Goal: Find specific page/section: Find specific page/section

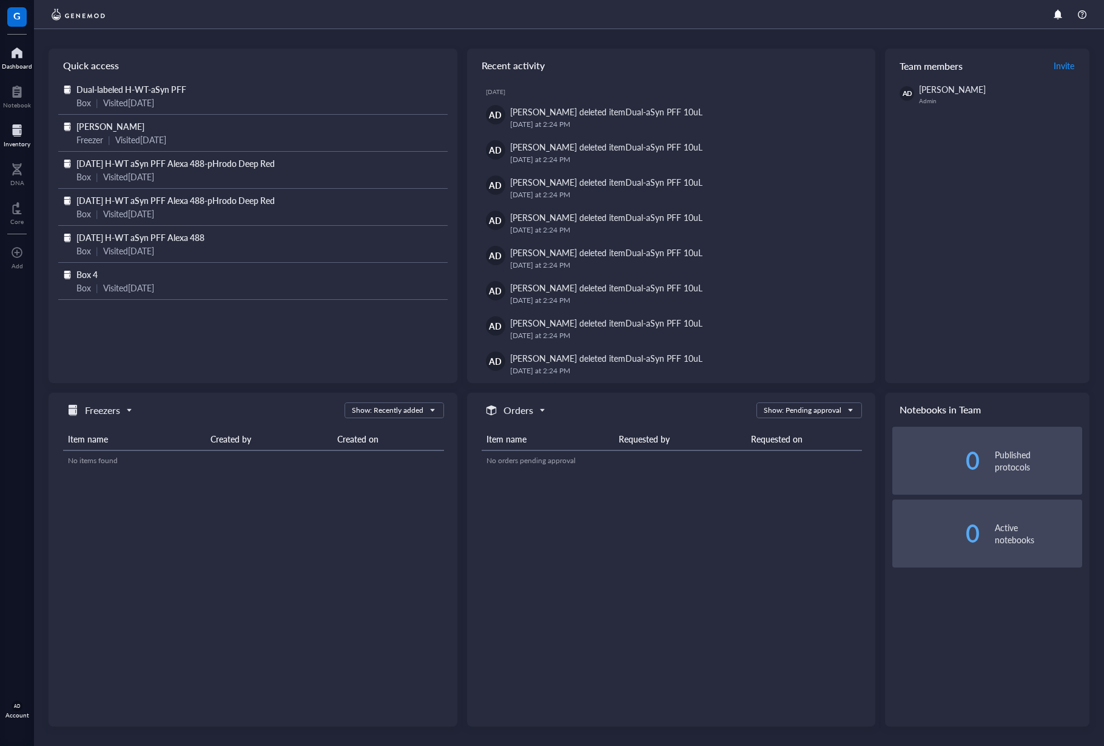
click at [19, 132] on div at bounding box center [17, 130] width 27 height 19
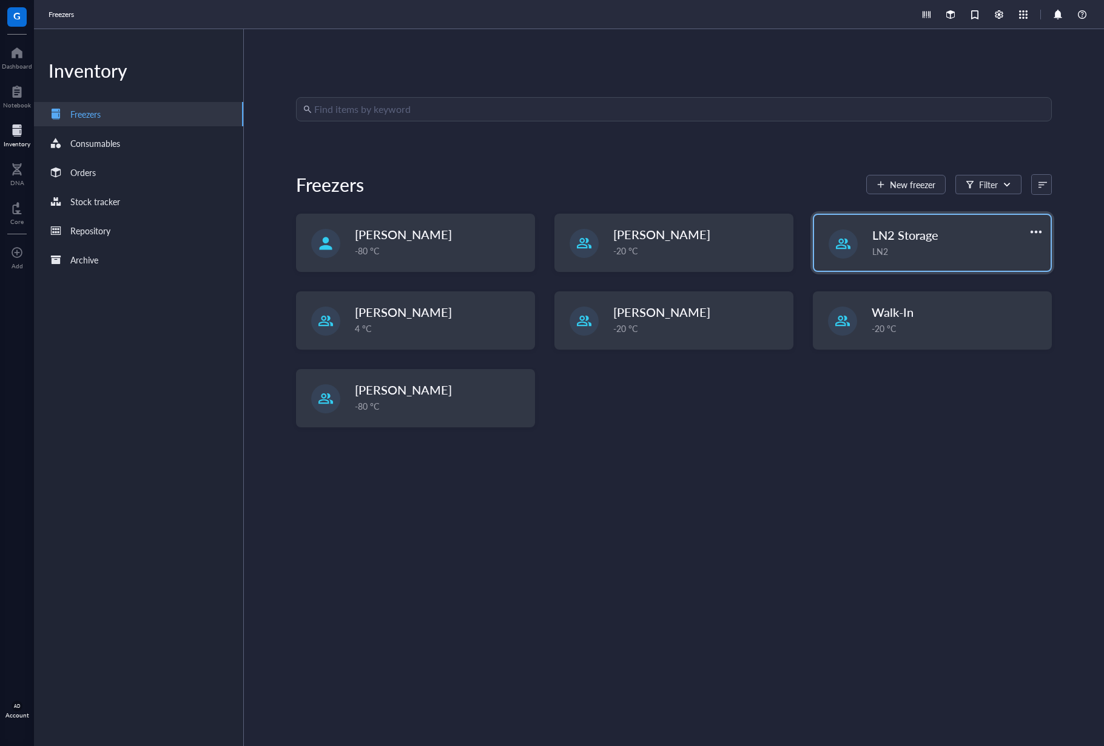
click at [964, 248] on div "LN2" at bounding box center [957, 250] width 171 height 13
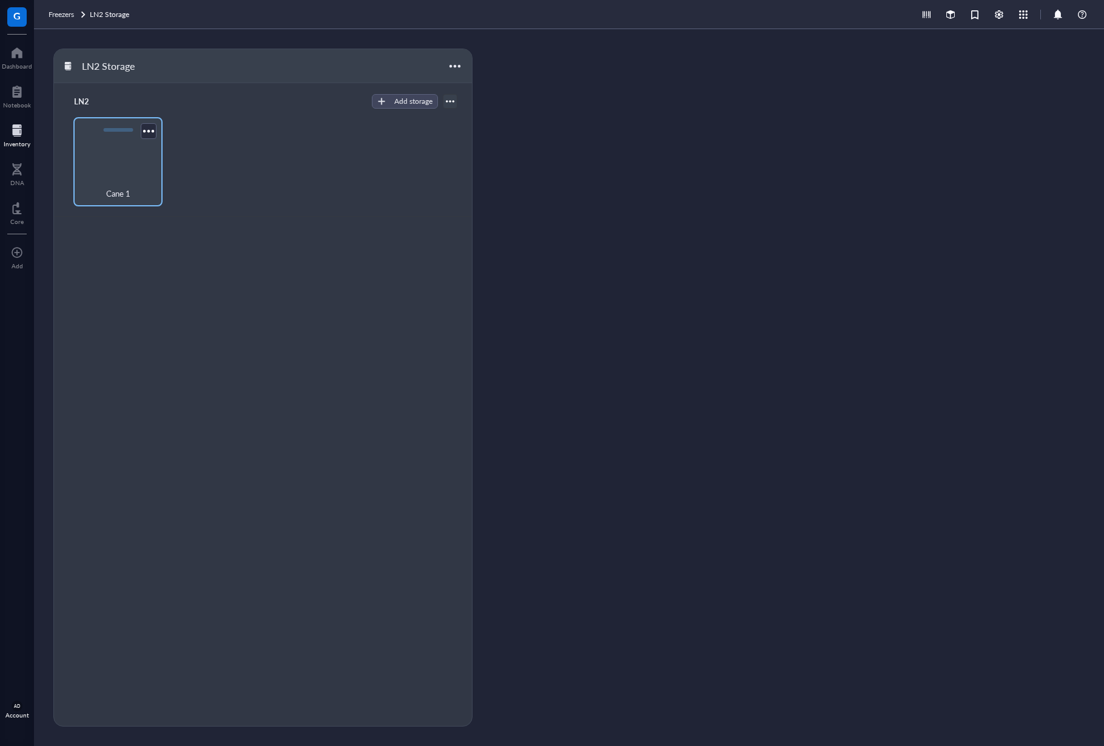
click at [133, 168] on div "Cane 1" at bounding box center [117, 161] width 89 height 89
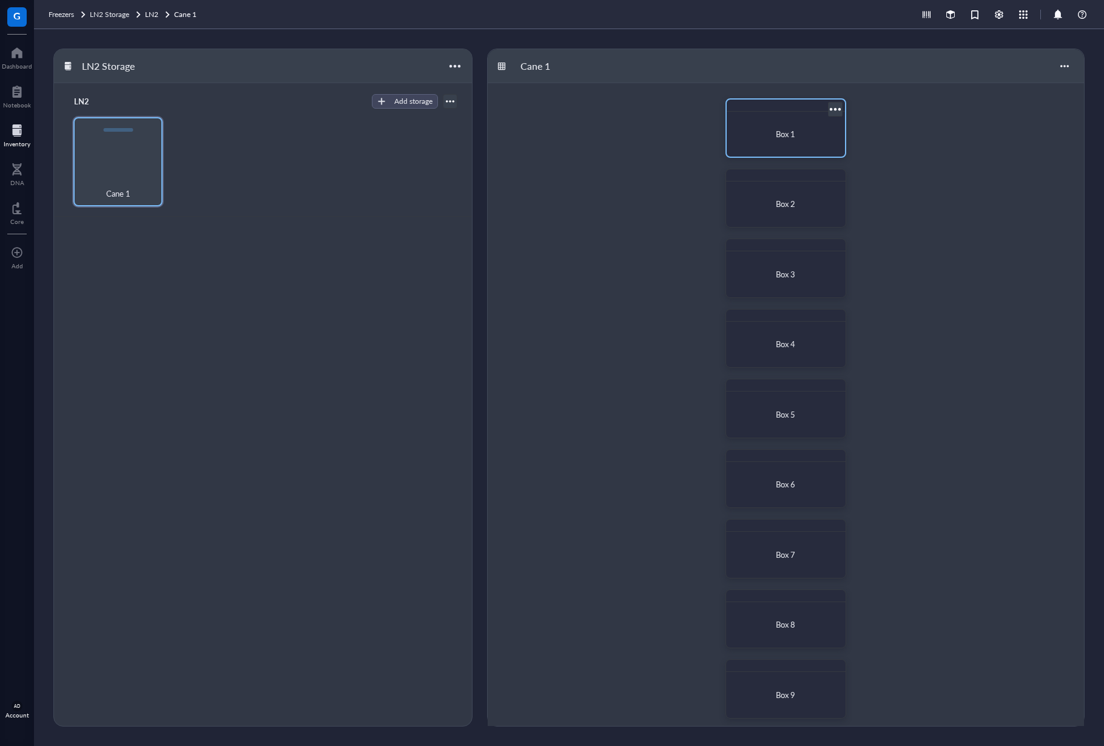
click at [794, 135] on span "Box 1" at bounding box center [785, 134] width 19 height 12
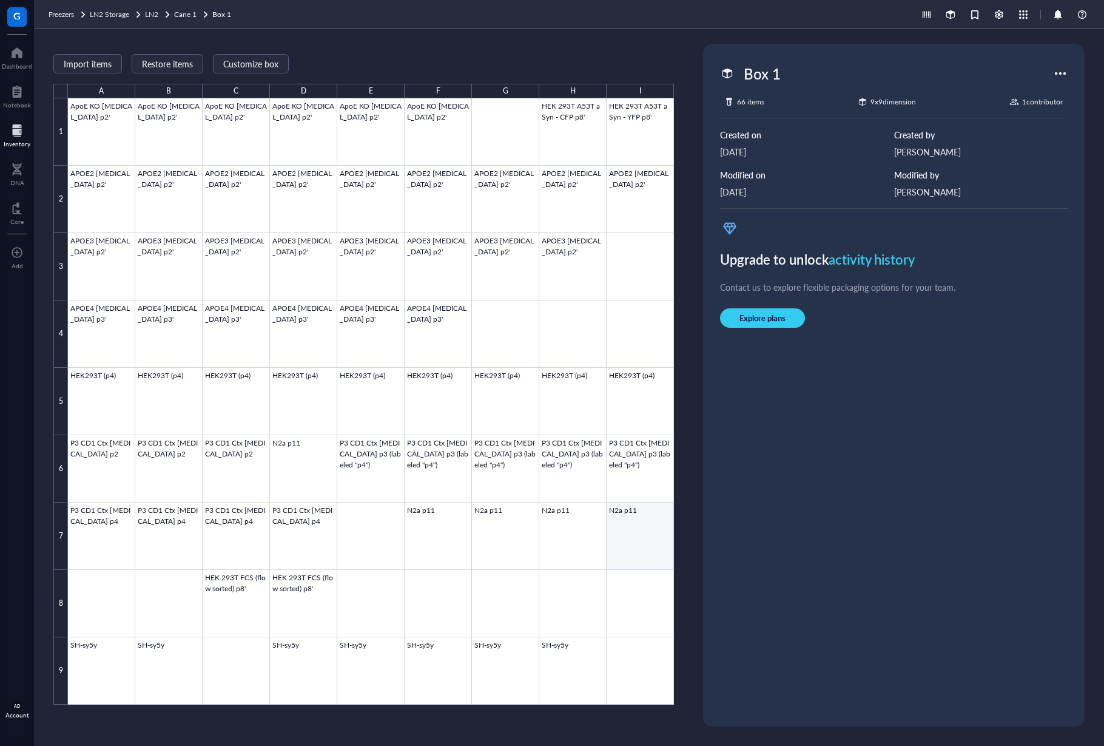
click at [639, 528] on div at bounding box center [371, 401] width 606 height 606
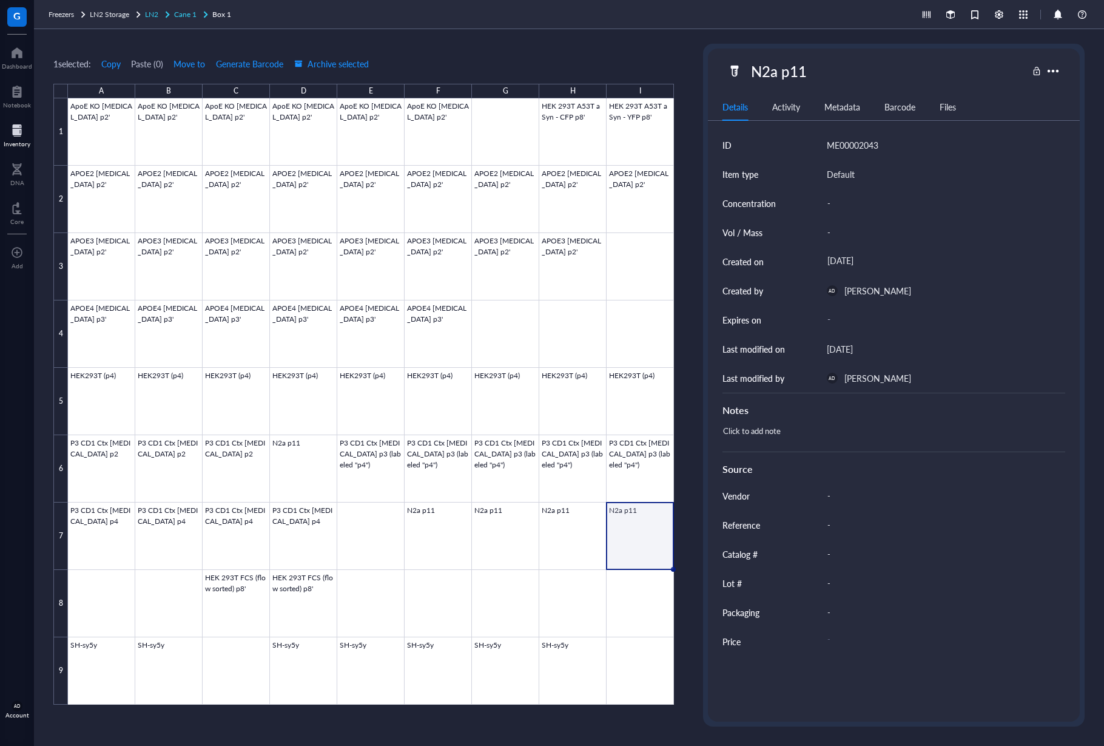
drag, startPoint x: 187, startPoint y: 13, endPoint x: 196, endPoint y: 15, distance: 8.6
click at [188, 13] on span "Cane 1" at bounding box center [185, 14] width 22 height 10
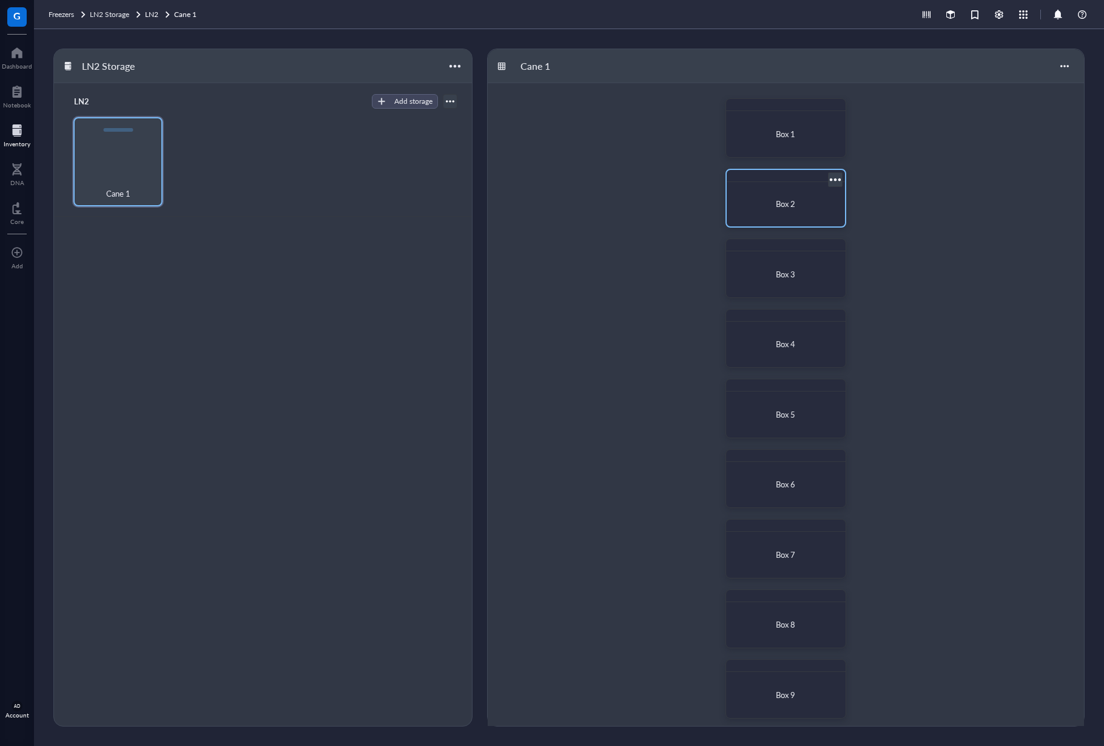
click at [801, 207] on div "Box 2" at bounding box center [786, 204] width 99 height 12
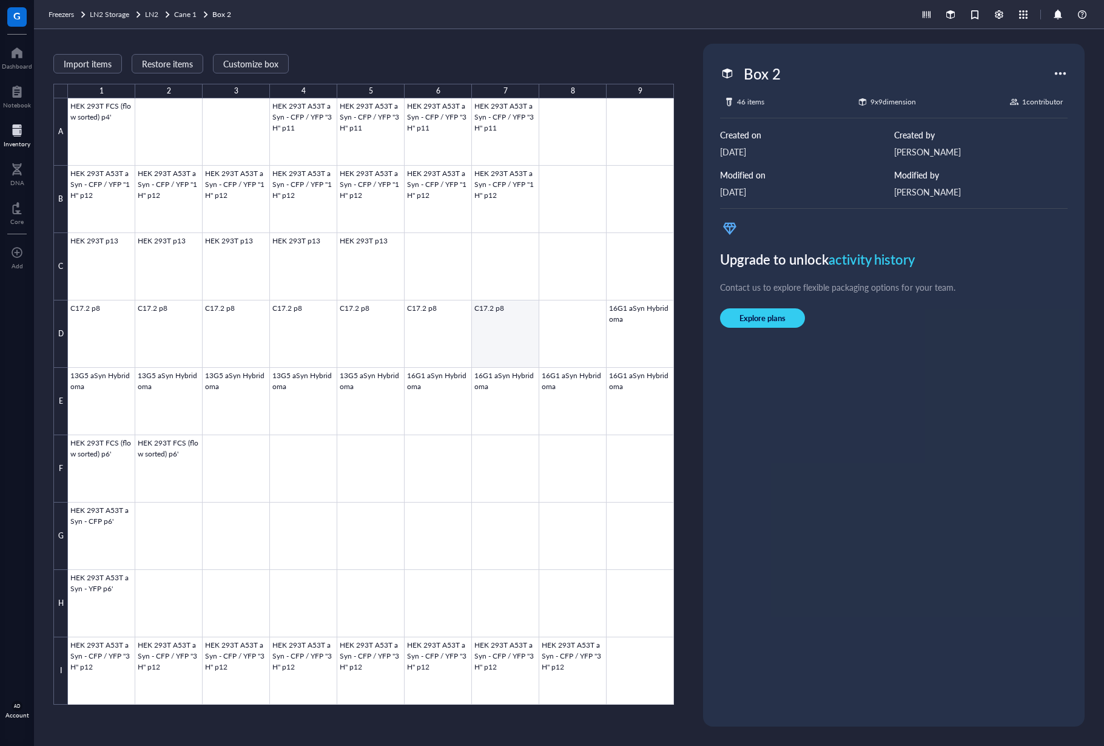
click at [490, 331] on div at bounding box center [371, 401] width 606 height 606
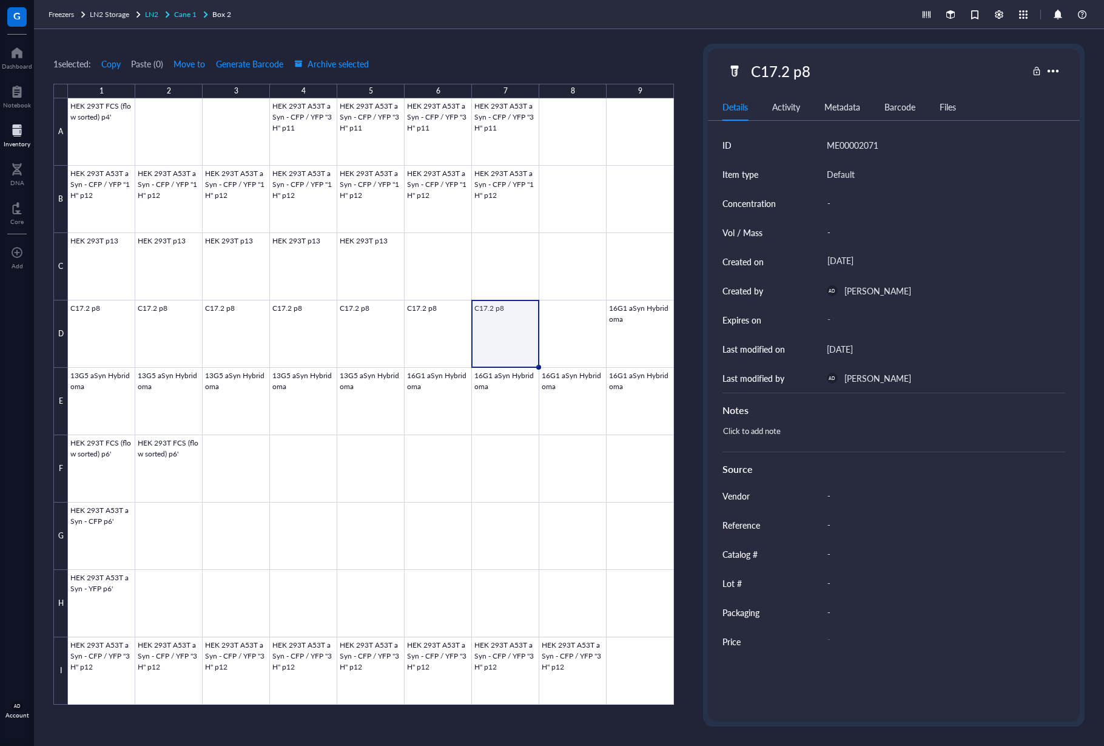
click at [183, 19] on span "Cane 1" at bounding box center [185, 14] width 22 height 10
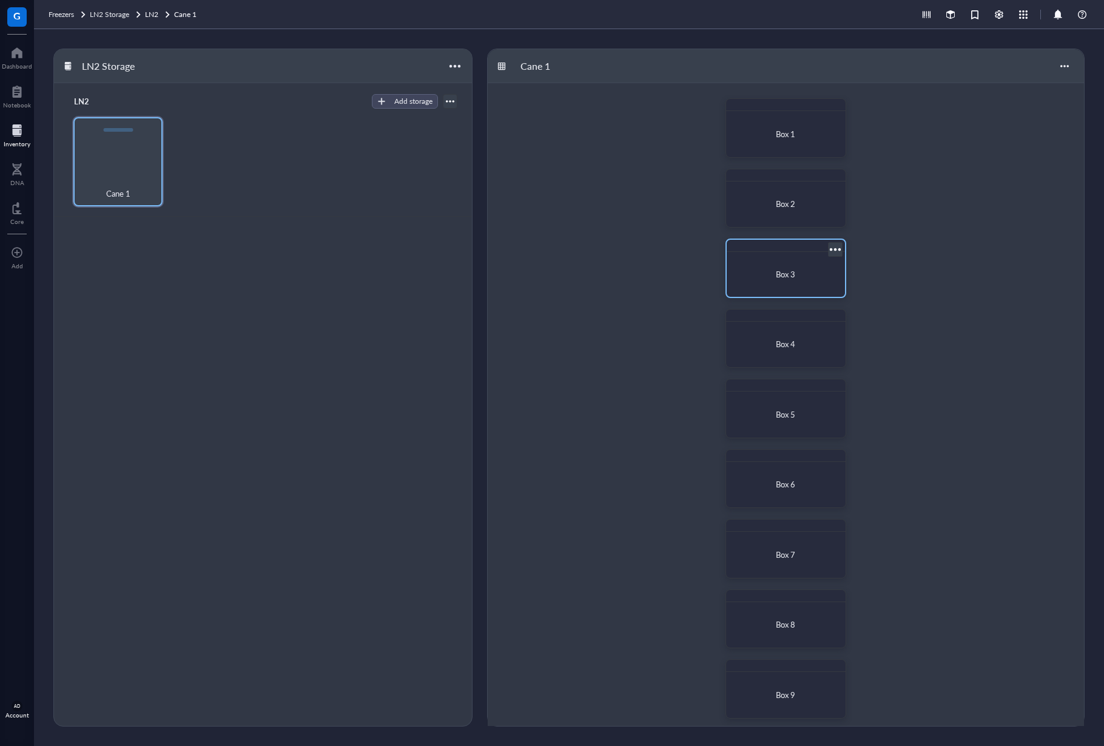
click at [788, 274] on span "Box 3" at bounding box center [785, 274] width 19 height 12
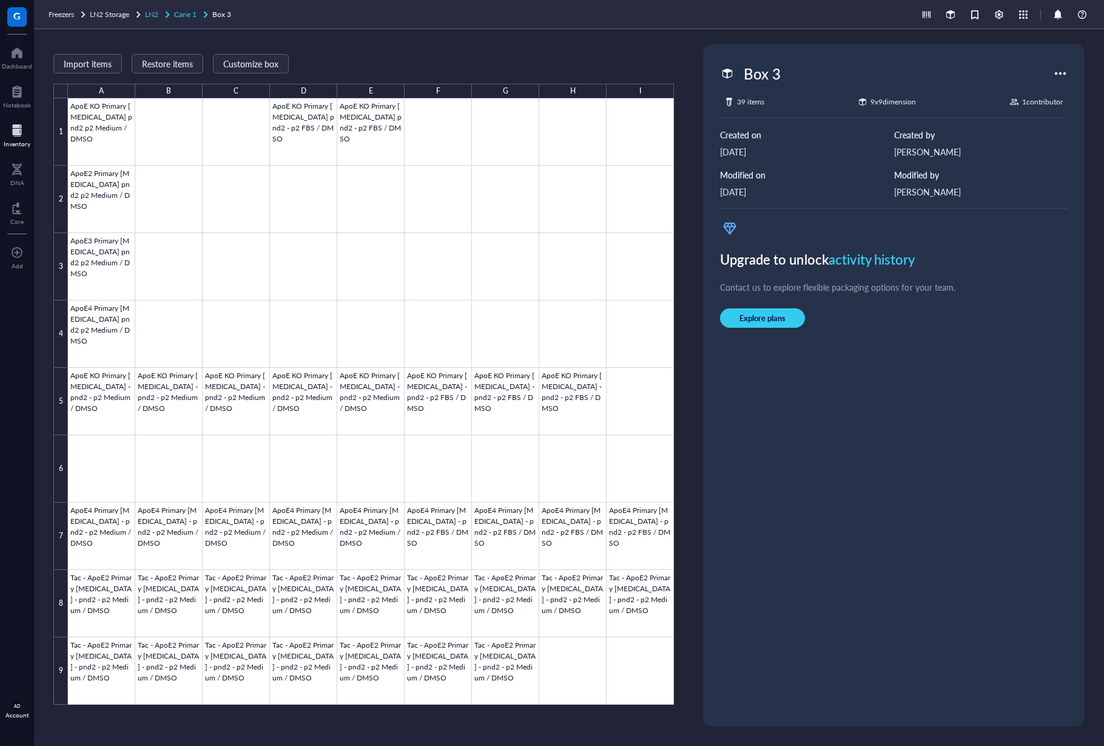
click at [186, 15] on span "Cane 1" at bounding box center [185, 14] width 22 height 10
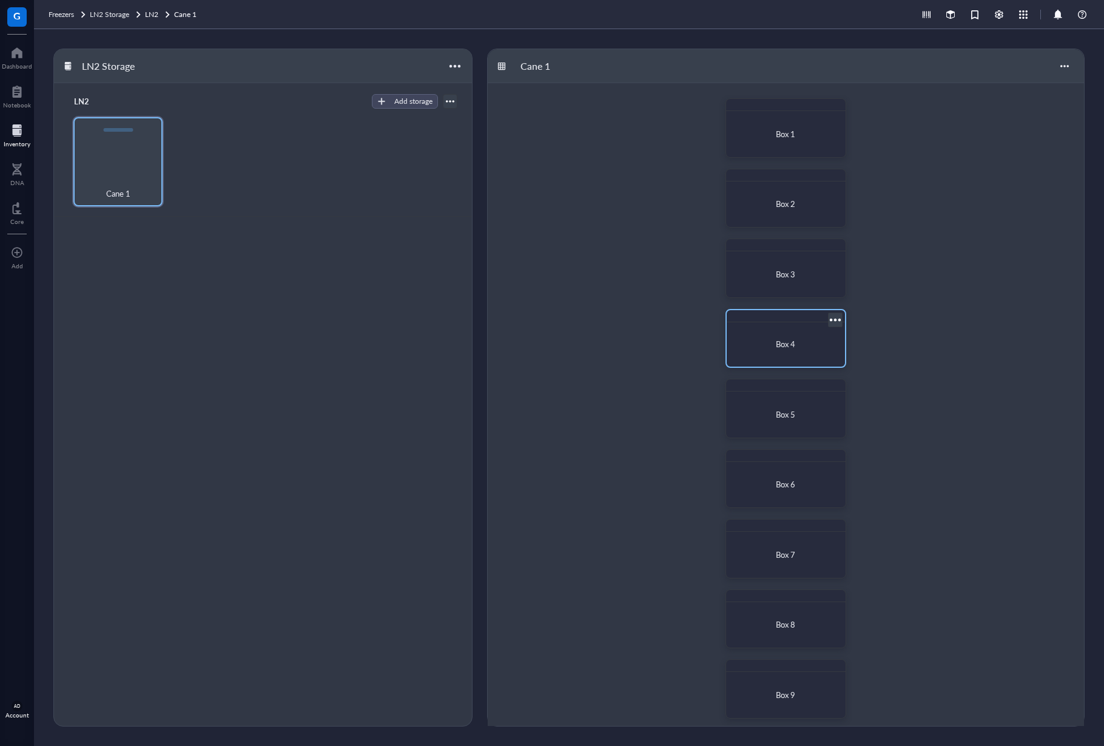
click at [776, 354] on div "Box 4" at bounding box center [786, 344] width 109 height 35
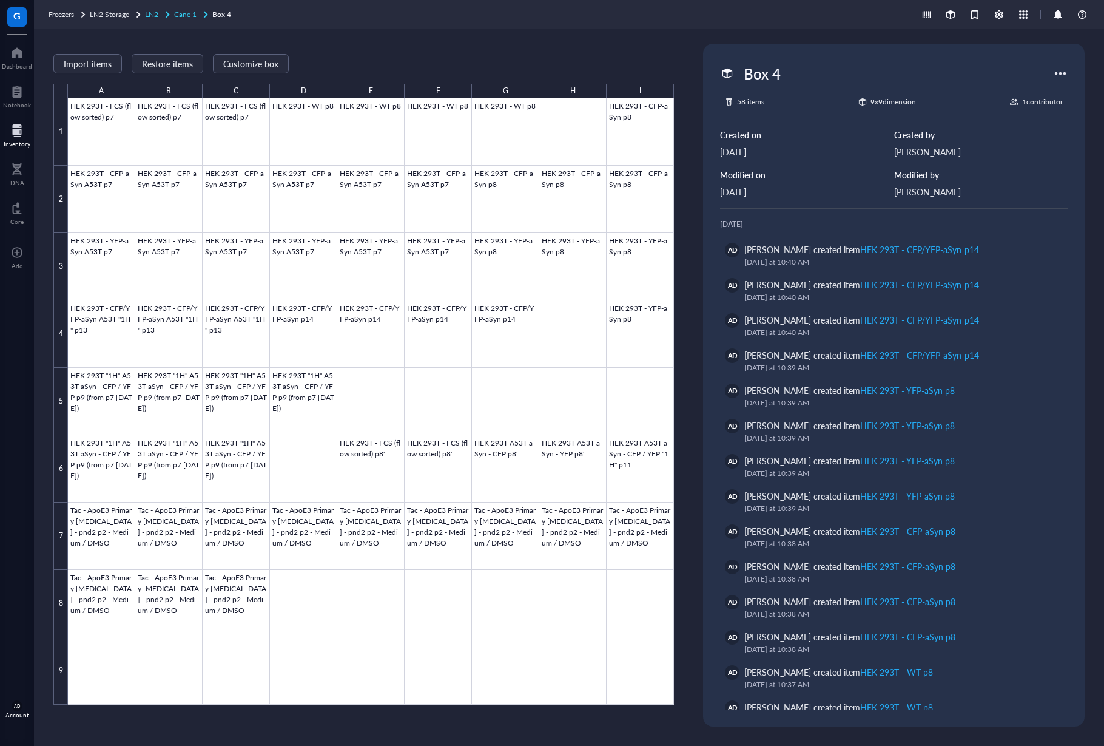
click at [186, 13] on span "Cane 1" at bounding box center [185, 14] width 22 height 10
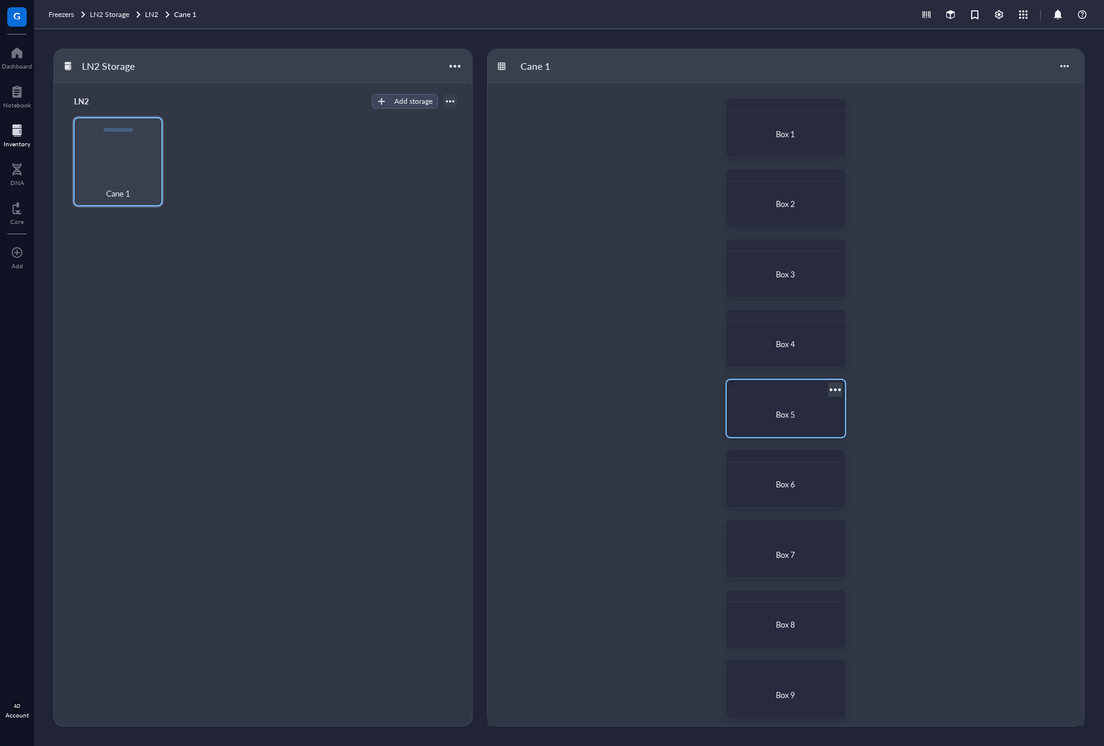
click at [778, 404] on div "Box 5" at bounding box center [786, 414] width 109 height 35
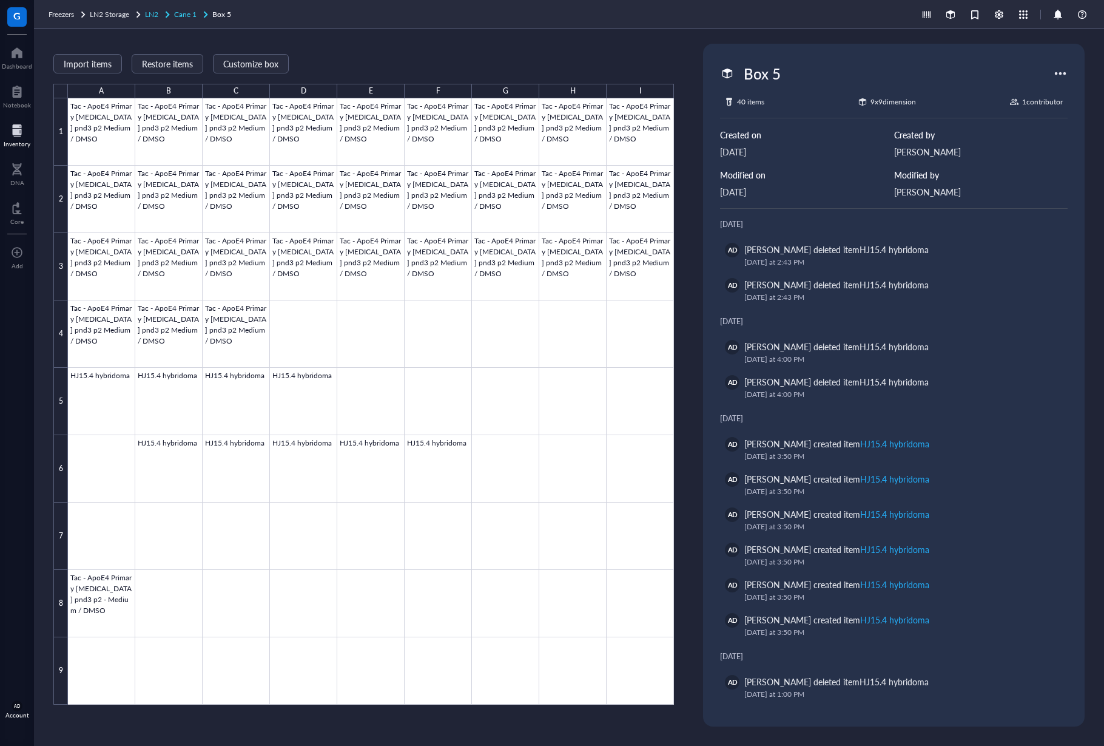
click at [185, 14] on span "Cane 1" at bounding box center [185, 14] width 22 height 10
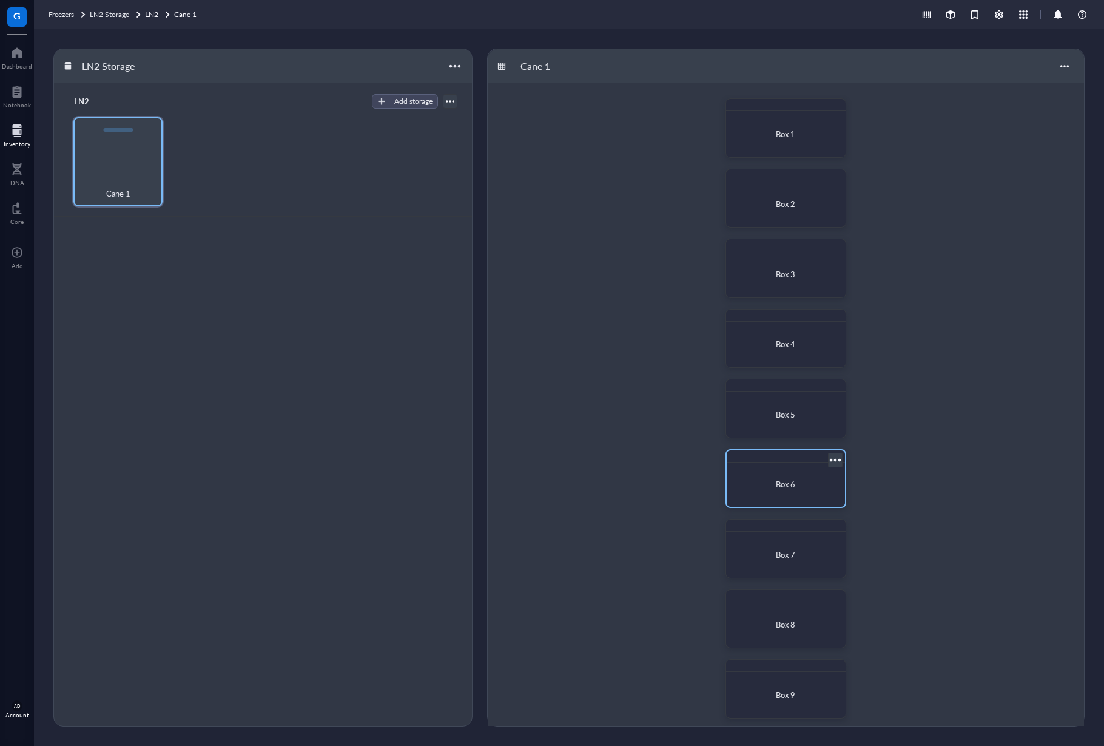
click at [804, 480] on div "Box 6" at bounding box center [786, 484] width 99 height 12
